Goal: Task Accomplishment & Management: Manage account settings

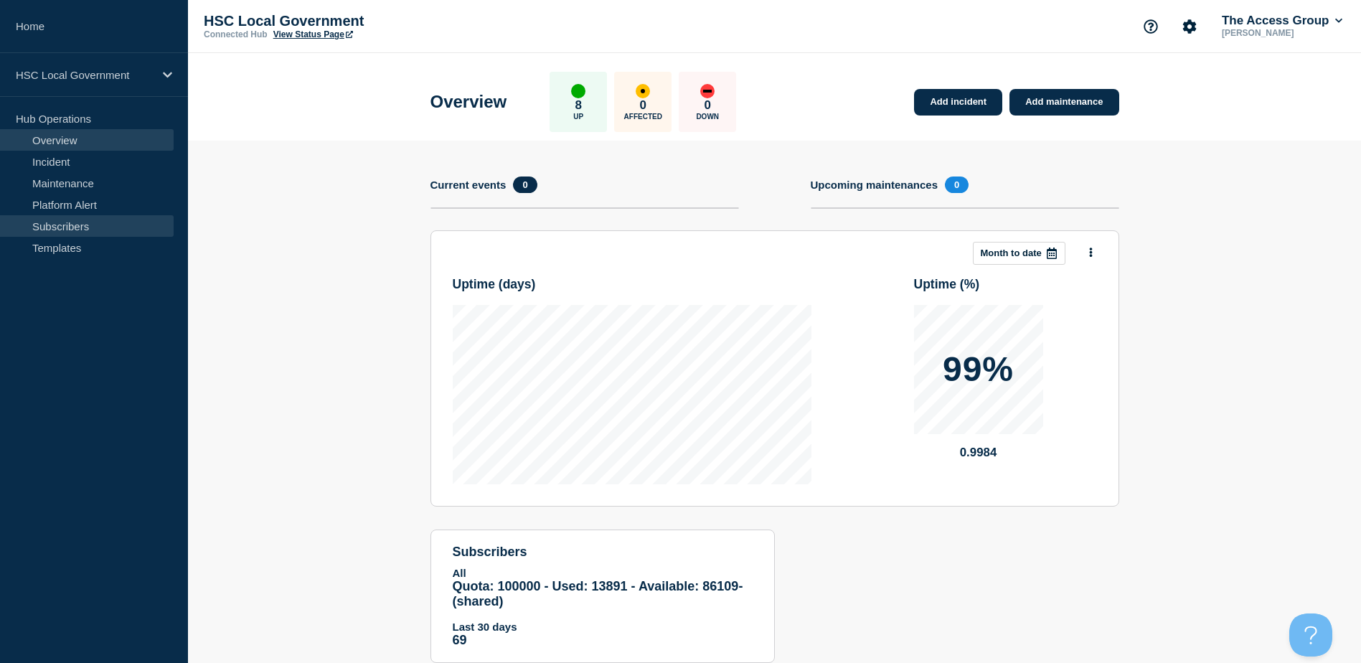
click at [110, 228] on link "Subscribers" at bounding box center [87, 226] width 174 height 22
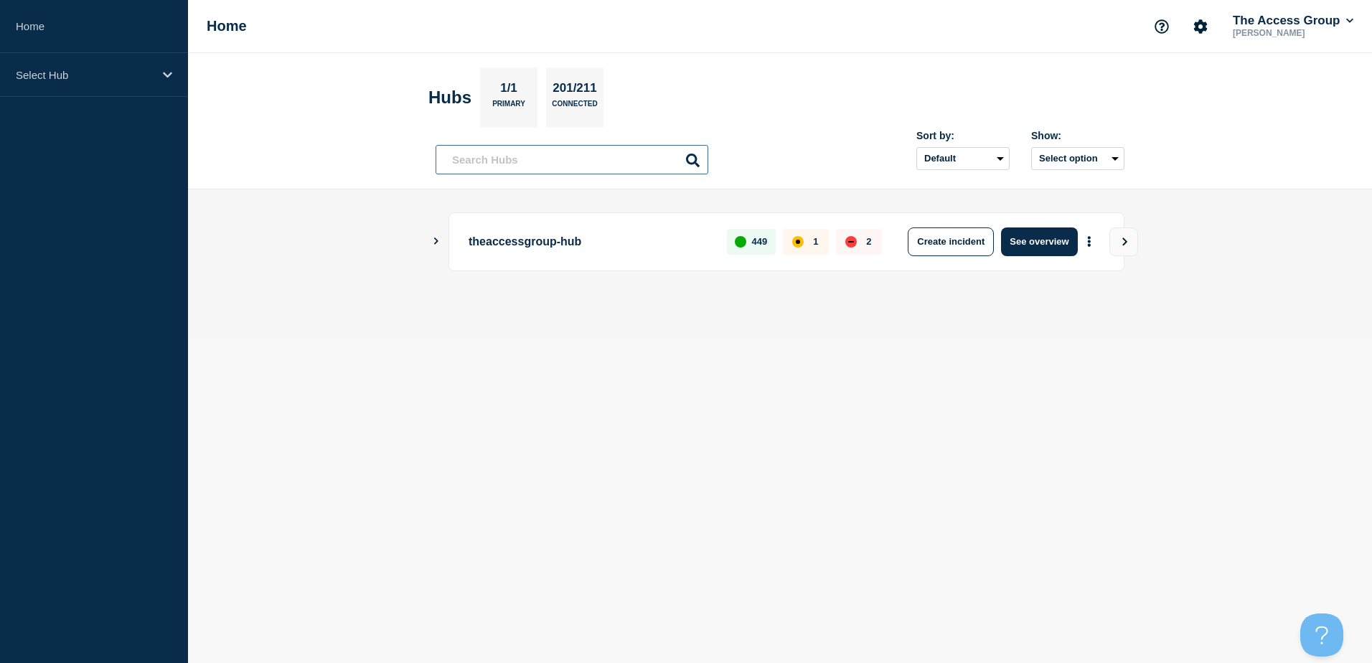
click at [517, 151] on input "text" at bounding box center [571, 159] width 273 height 29
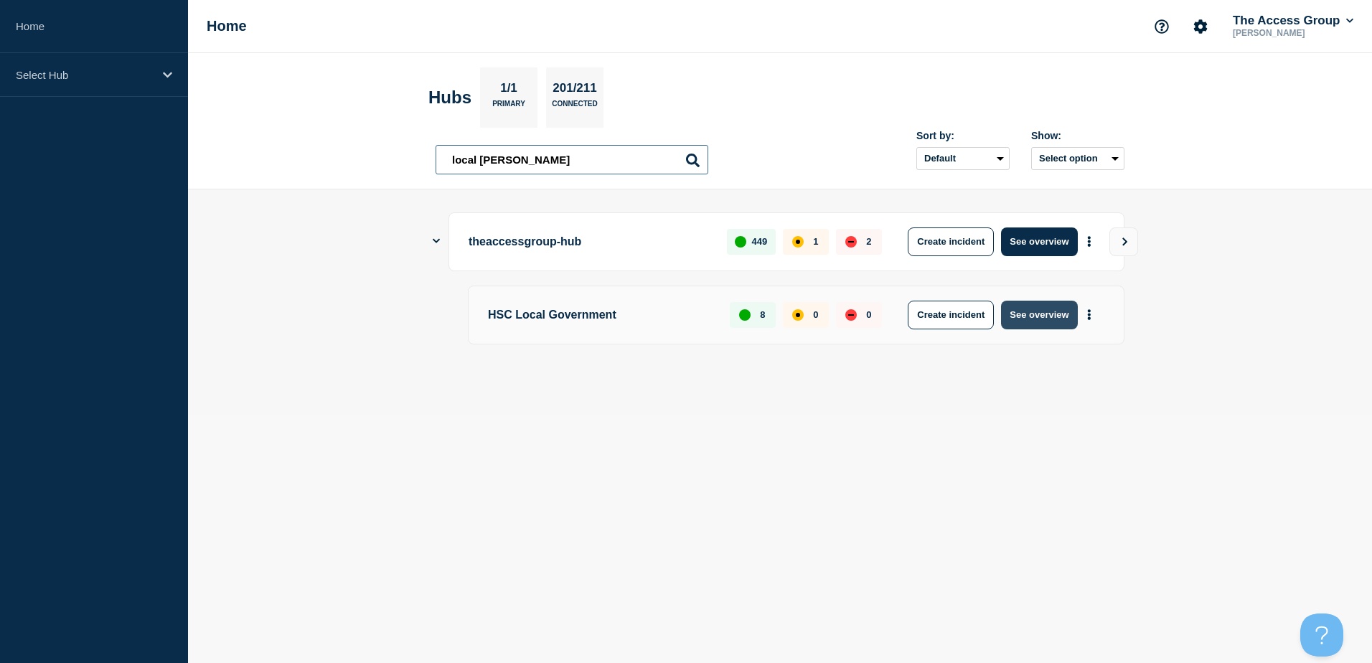
type input "local gover"
click at [1045, 319] on button "See overview" at bounding box center [1039, 315] width 76 height 29
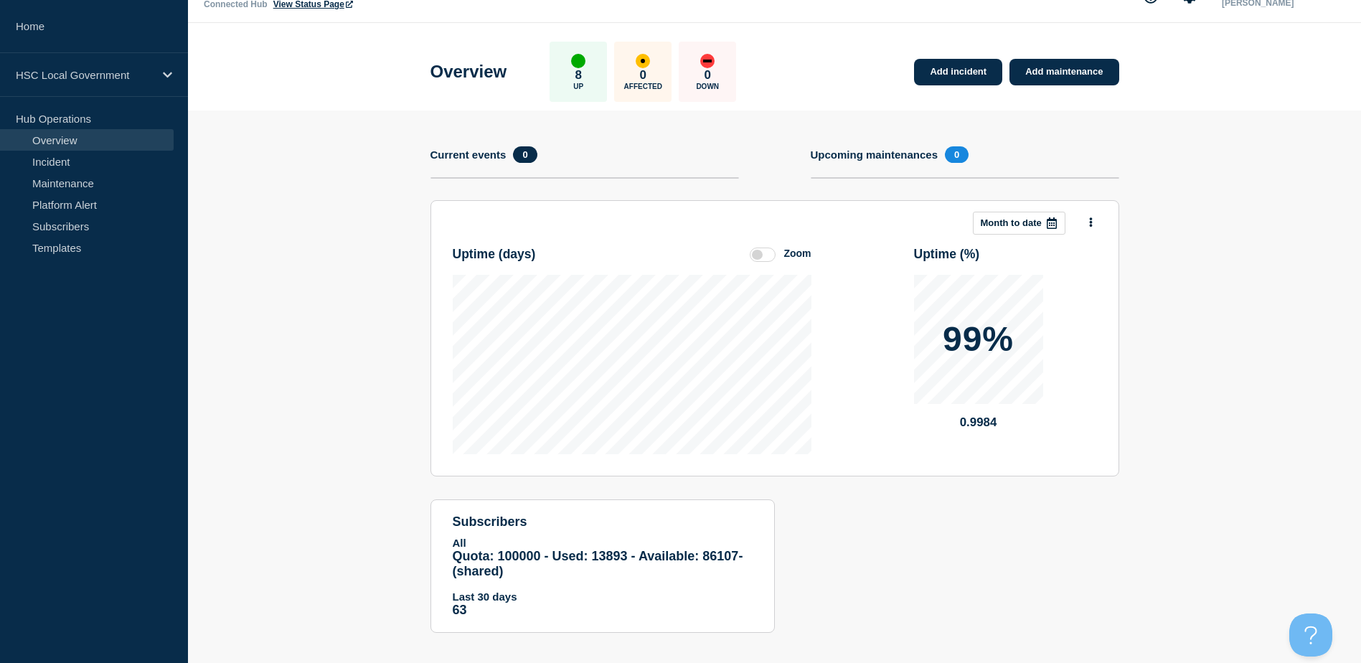
scroll to position [43, 0]
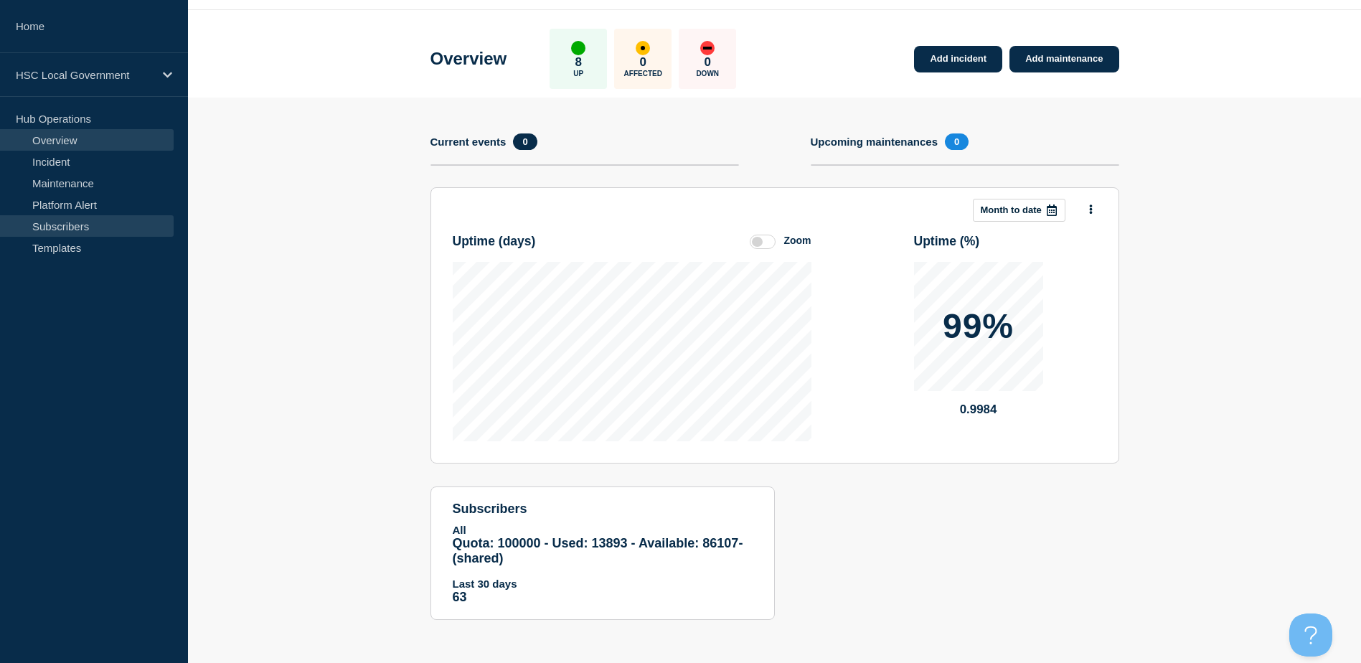
click at [88, 223] on link "Subscribers" at bounding box center [87, 226] width 174 height 22
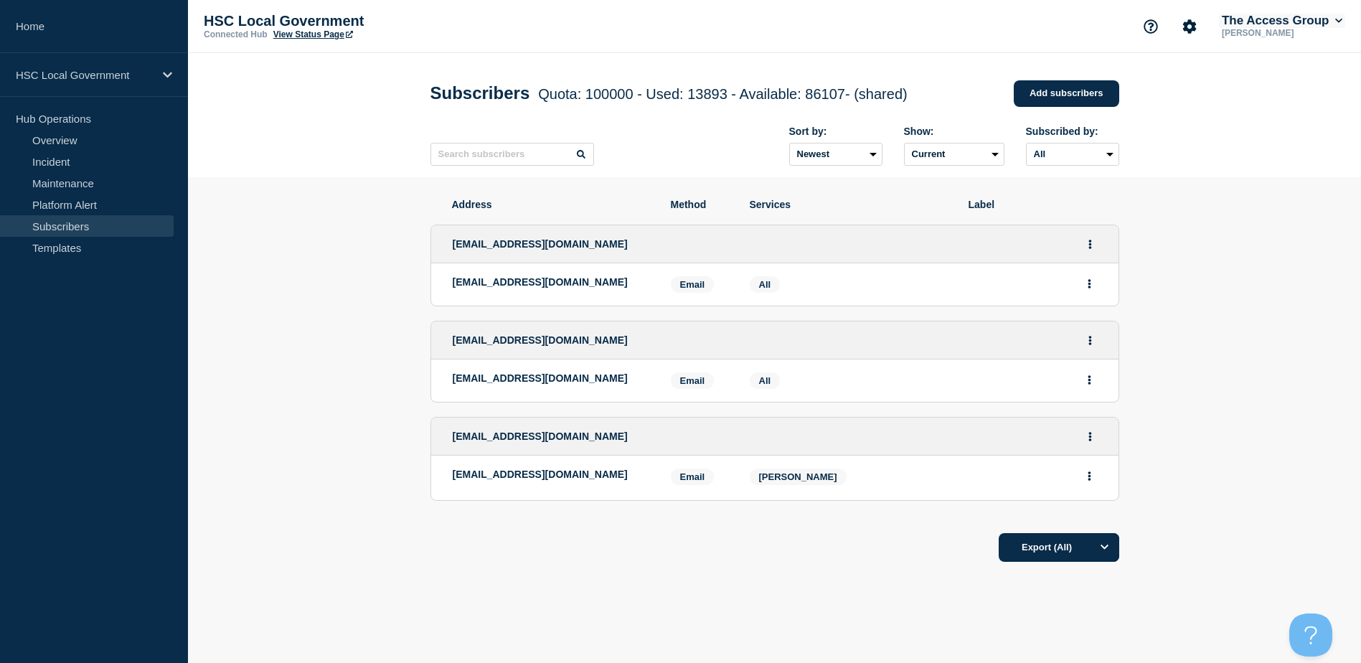
click at [1301, 24] on button "The Access Group" at bounding box center [1282, 21] width 126 height 14
click at [1261, 136] on link "User settings" at bounding box center [1267, 137] width 63 height 12
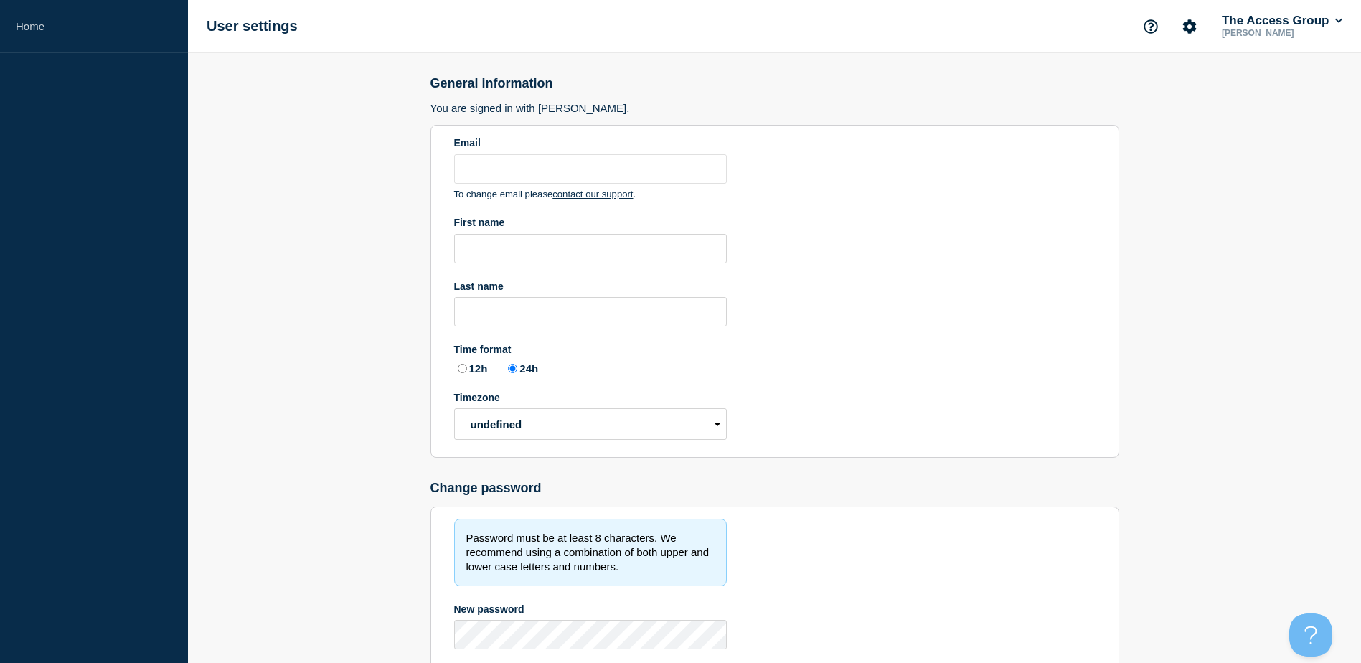
type input "iulia.margineanu@theaccessgroup.com"
type input "Iulia"
type input "Margineanu"
radio input "true"
select select "hub"
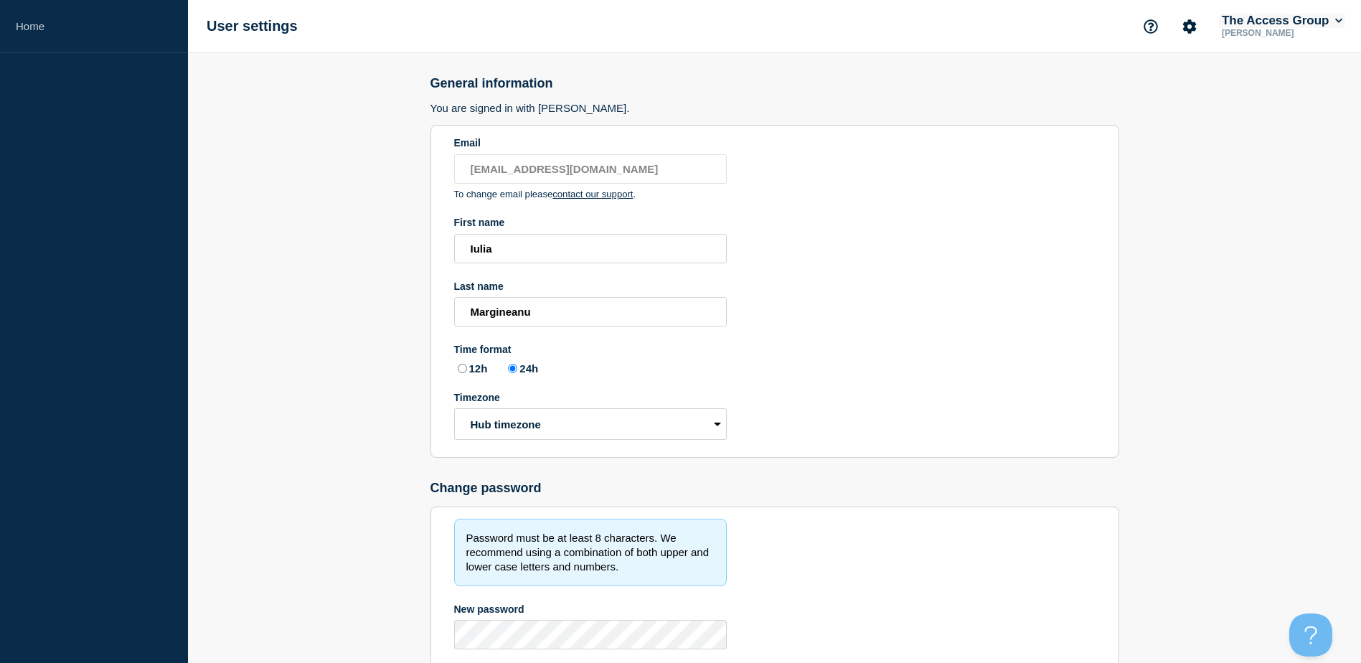
click at [1330, 25] on button "The Access Group" at bounding box center [1282, 21] width 126 height 14
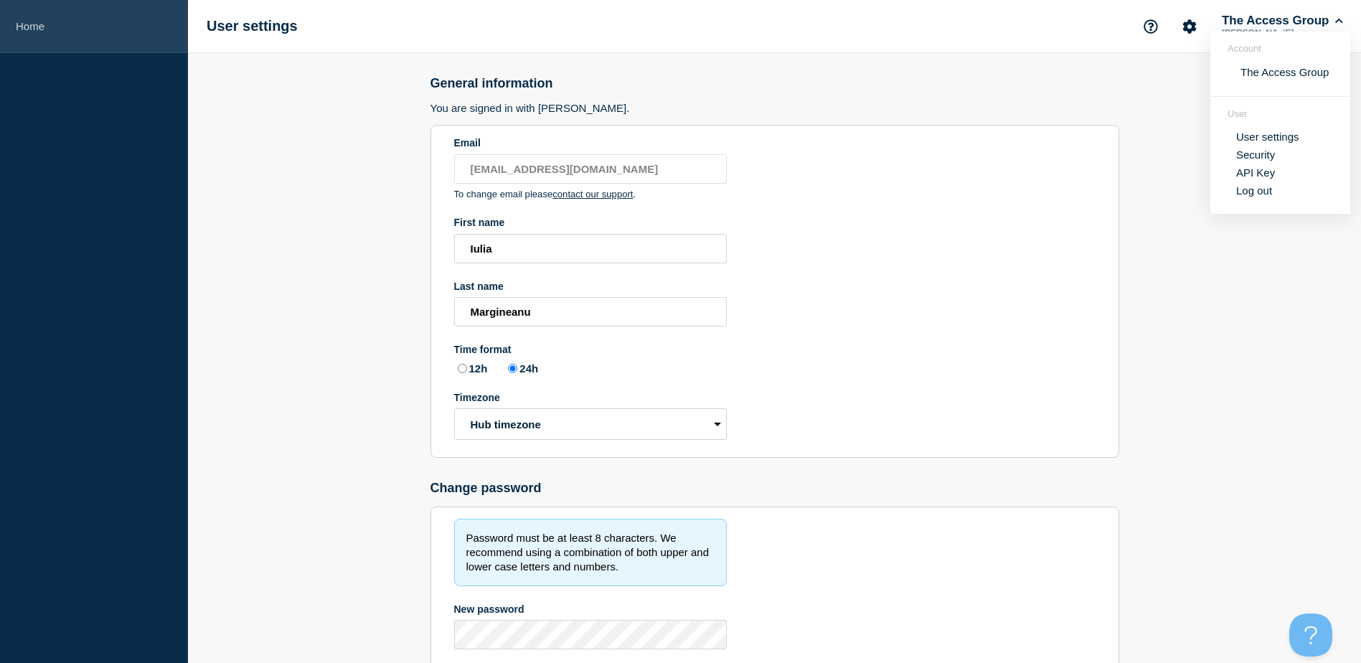
click at [37, 9] on link "Home" at bounding box center [94, 26] width 188 height 53
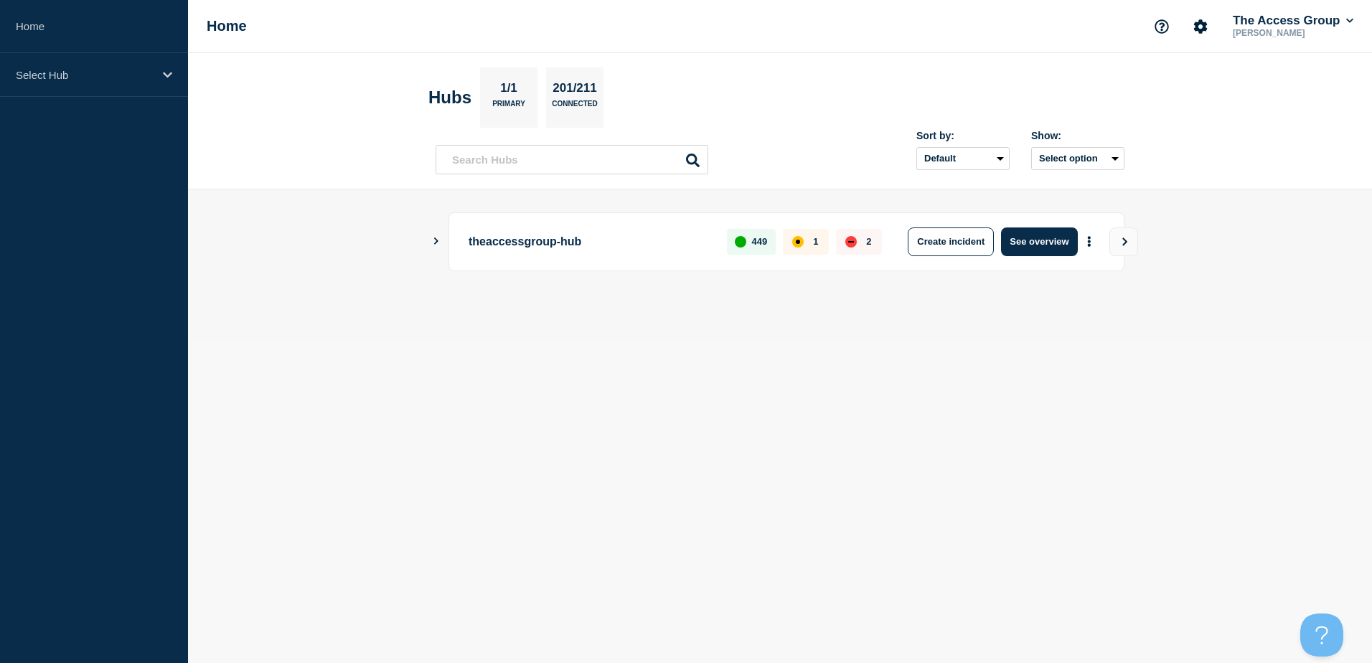
click at [438, 240] on icon "Show Connected Hubs" at bounding box center [435, 240] width 9 height 7
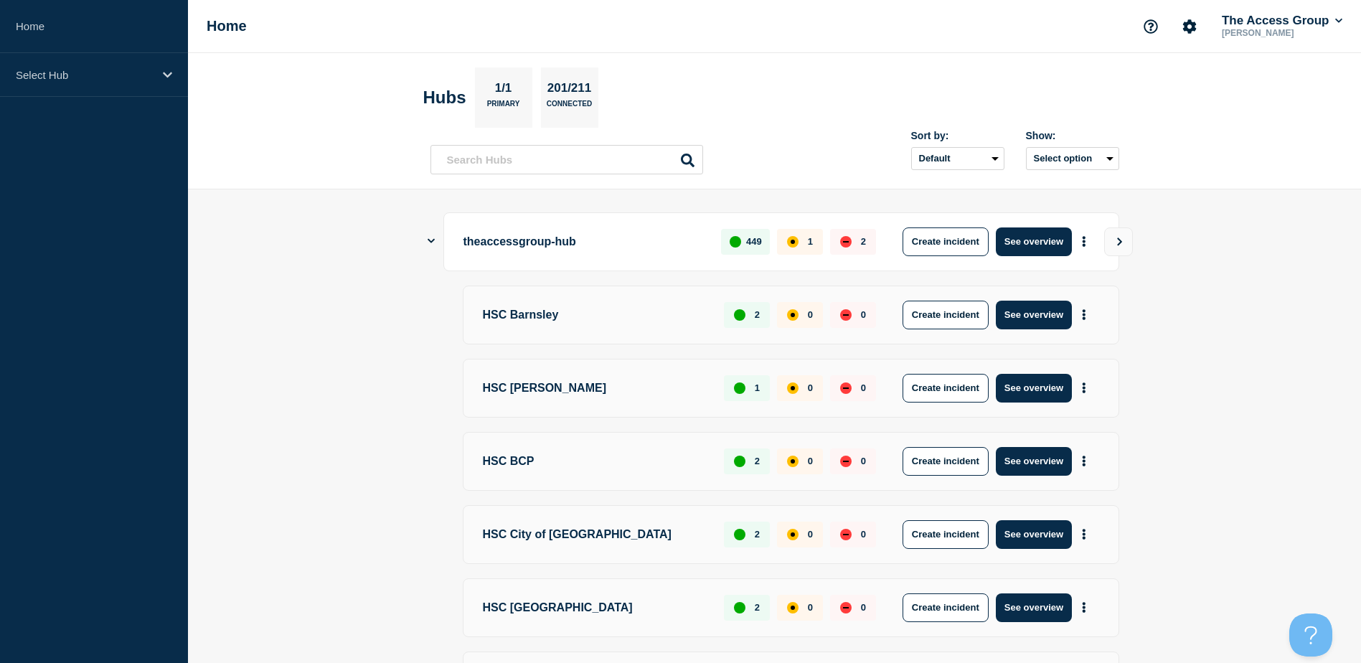
click at [429, 241] on icon "Show Connected Hubs" at bounding box center [431, 241] width 7 height 4
